Goal: Find specific page/section: Find specific page/section

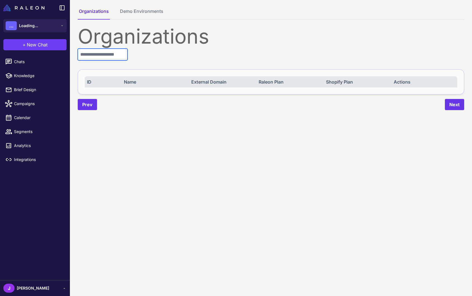
click at [109, 57] on input "text" at bounding box center [103, 55] width 50 height 12
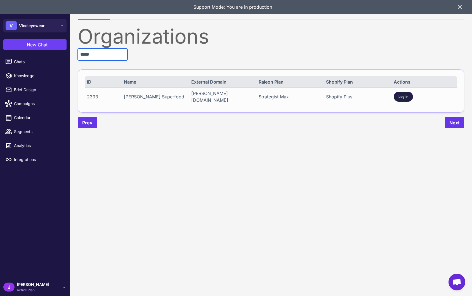
type input "*****"
click at [397, 98] on div "Log In" at bounding box center [403, 97] width 19 height 10
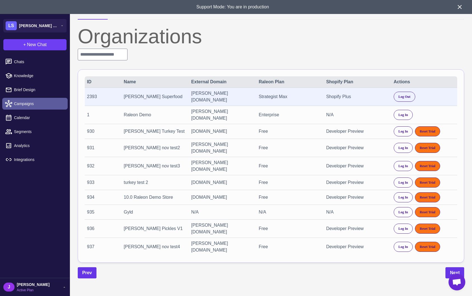
click at [25, 106] on span "Campaigns" at bounding box center [38, 104] width 49 height 6
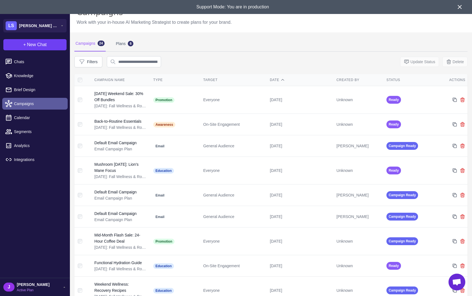
click at [17, 103] on span "Campaigns" at bounding box center [38, 104] width 49 height 6
click at [459, 6] on icon at bounding box center [459, 6] width 3 height 3
